Goal: Information Seeking & Learning: Learn about a topic

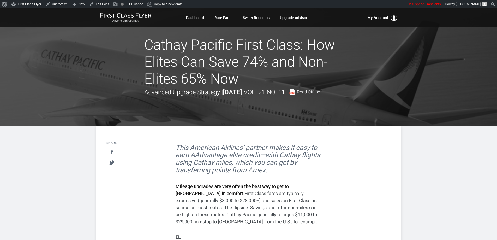
click at [402, 108] on div at bounding box center [248, 66] width 497 height 117
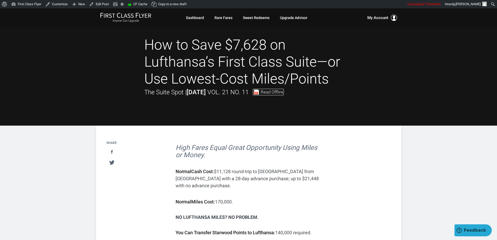
click at [284, 91] on span "Read Offline" at bounding box center [271, 92] width 23 height 4
click at [422, 120] on div at bounding box center [248, 66] width 497 height 117
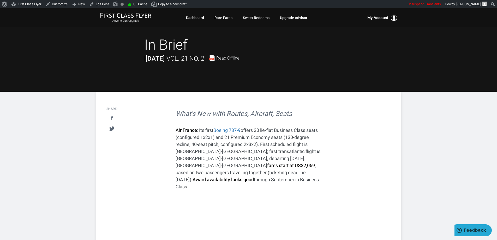
click at [410, 77] on div at bounding box center [248, 49] width 497 height 83
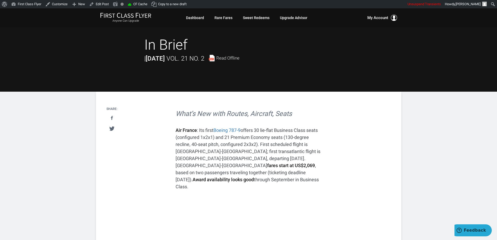
click at [433, 90] on div at bounding box center [248, 49] width 497 height 83
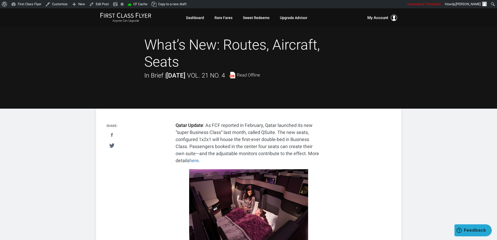
click at [326, 73] on div "What’s New: Routes, Aircraft, Seats In Brief | [DATE] Vol. 21 No. 4 Read Offline" at bounding box center [248, 59] width 209 height 44
click at [345, 101] on div at bounding box center [248, 58] width 497 height 100
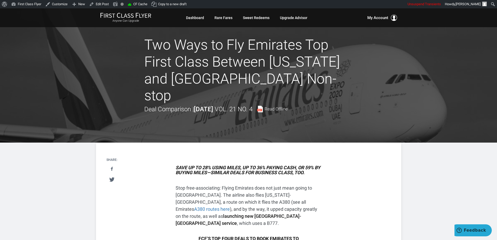
click at [373, 104] on div at bounding box center [248, 75] width 497 height 134
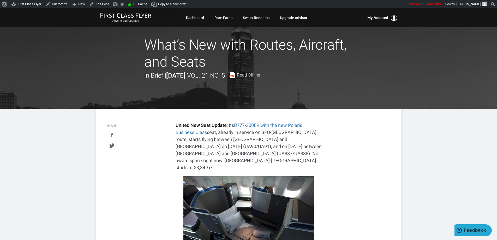
click at [391, 84] on div at bounding box center [248, 58] width 497 height 100
click at [481, 84] on div at bounding box center [248, 58] width 497 height 100
click at [480, 82] on div at bounding box center [248, 58] width 497 height 100
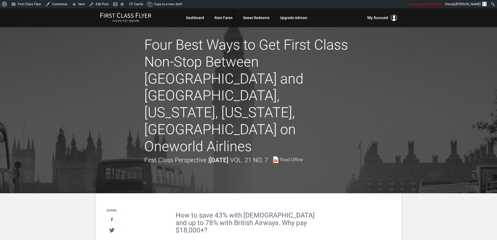
click at [443, 117] on div at bounding box center [248, 100] width 497 height 185
click at [440, 115] on div at bounding box center [248, 100] width 497 height 185
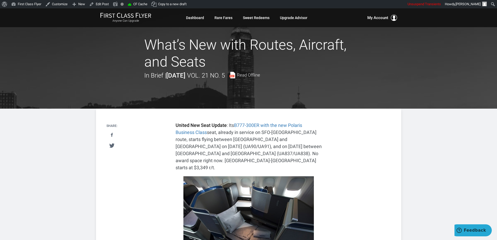
click at [388, 74] on div at bounding box center [248, 58] width 497 height 100
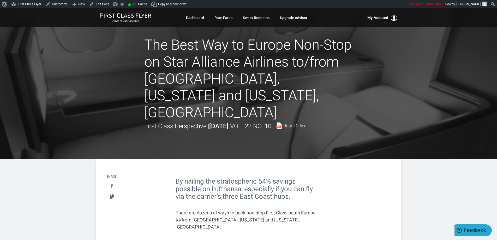
click at [54, 88] on div at bounding box center [248, 83] width 497 height 151
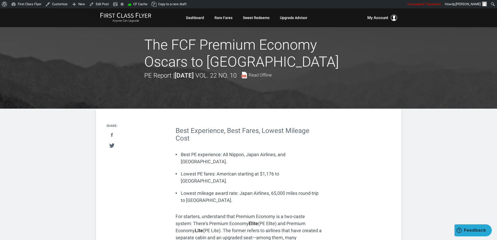
click at [69, 74] on div at bounding box center [248, 58] width 497 height 100
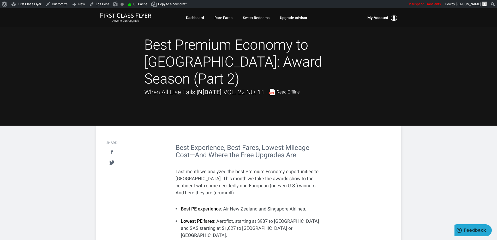
click at [71, 59] on div at bounding box center [248, 66] width 497 height 117
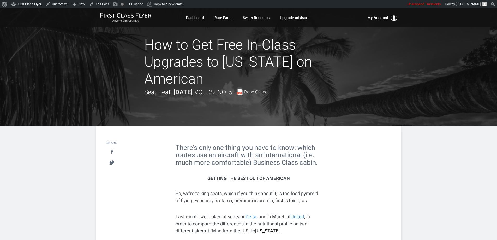
click at [44, 102] on div at bounding box center [248, 66] width 497 height 117
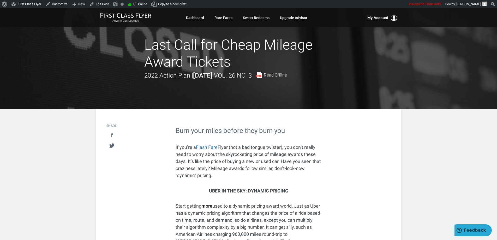
click at [169, 61] on h1 "Last Call for Cheap Mileage Award Tickets" at bounding box center [248, 54] width 209 height 34
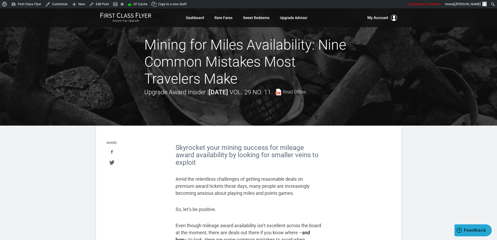
click at [124, 45] on div at bounding box center [248, 66] width 497 height 117
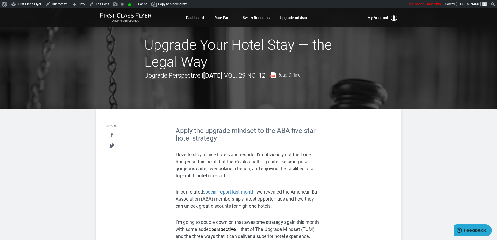
click at [74, 93] on div at bounding box center [248, 58] width 497 height 100
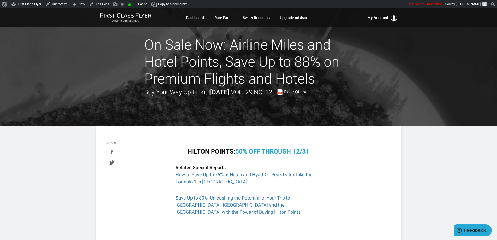
click at [96, 85] on div at bounding box center [248, 66] width 497 height 117
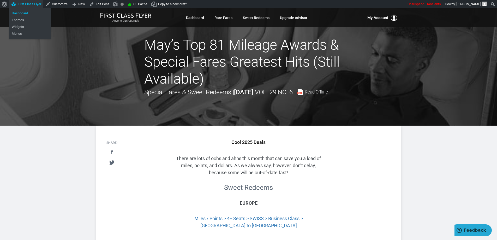
click at [21, 12] on link "Dashboard" at bounding box center [30, 13] width 42 height 7
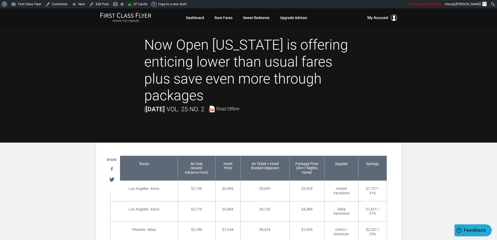
click at [45, 95] on div at bounding box center [248, 75] width 497 height 134
click at [492, 5] on input "Search" at bounding box center [470, 4] width 52 height 6
click at [492, 4] on input "Search" at bounding box center [470, 4] width 52 height 6
paste input "[GEOGRAPHIC_DATA] UA Upgrade"
type input "South America UA Upgrade"
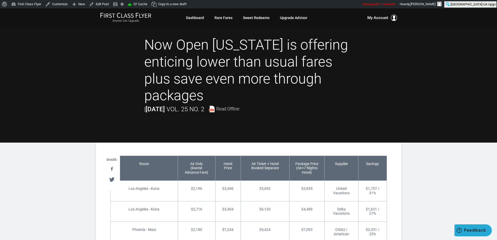
click input "Search" at bounding box center [0, 0] width 0 height 0
click at [447, 3] on ul "South America UA Upgrade Search Search Howdy, Leisa Payne Leisa Payne leisa.p@f…" at bounding box center [450, 4] width 91 height 8
click at [492, 5] on input "South America UA Upgrade" at bounding box center [470, 4] width 52 height 6
click at [447, 4] on ul "South America UA Upgrade Search Search Howdy, Leisa Payne Leisa Payne leisa.p@f…" at bounding box center [450, 4] width 91 height 8
click at [492, 5] on input "South America UA Upgrade" at bounding box center [470, 4] width 52 height 6
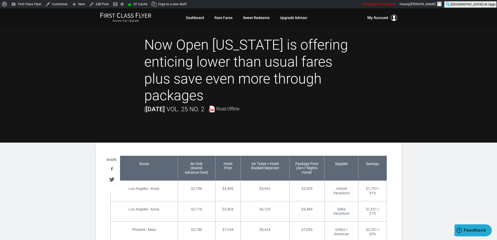
click at [486, 2] on input "South America UA Upgrade" at bounding box center [470, 4] width 52 height 6
click input "Search" at bounding box center [0, 0] width 0 height 0
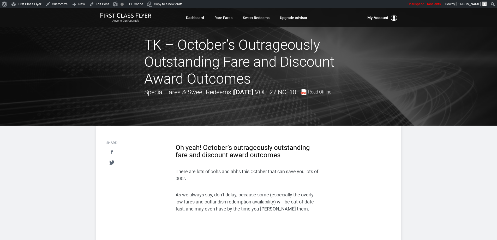
click at [14, 29] on div at bounding box center [248, 66] width 497 height 117
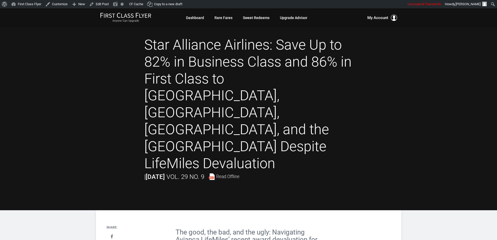
click at [22, 41] on div at bounding box center [248, 109] width 497 height 202
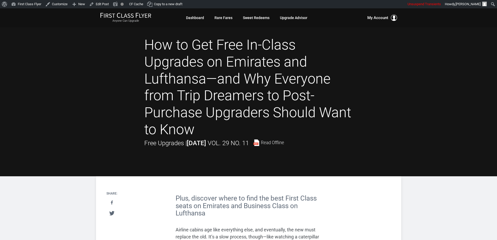
drag, startPoint x: 68, startPoint y: 92, endPoint x: 101, endPoint y: 36, distance: 64.9
click at [69, 92] on div at bounding box center [248, 92] width 497 height 168
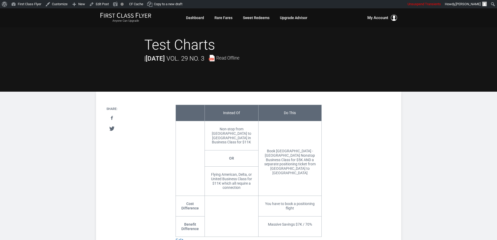
click at [43, 78] on div at bounding box center [248, 49] width 497 height 83
